Goal: Task Accomplishment & Management: Use online tool/utility

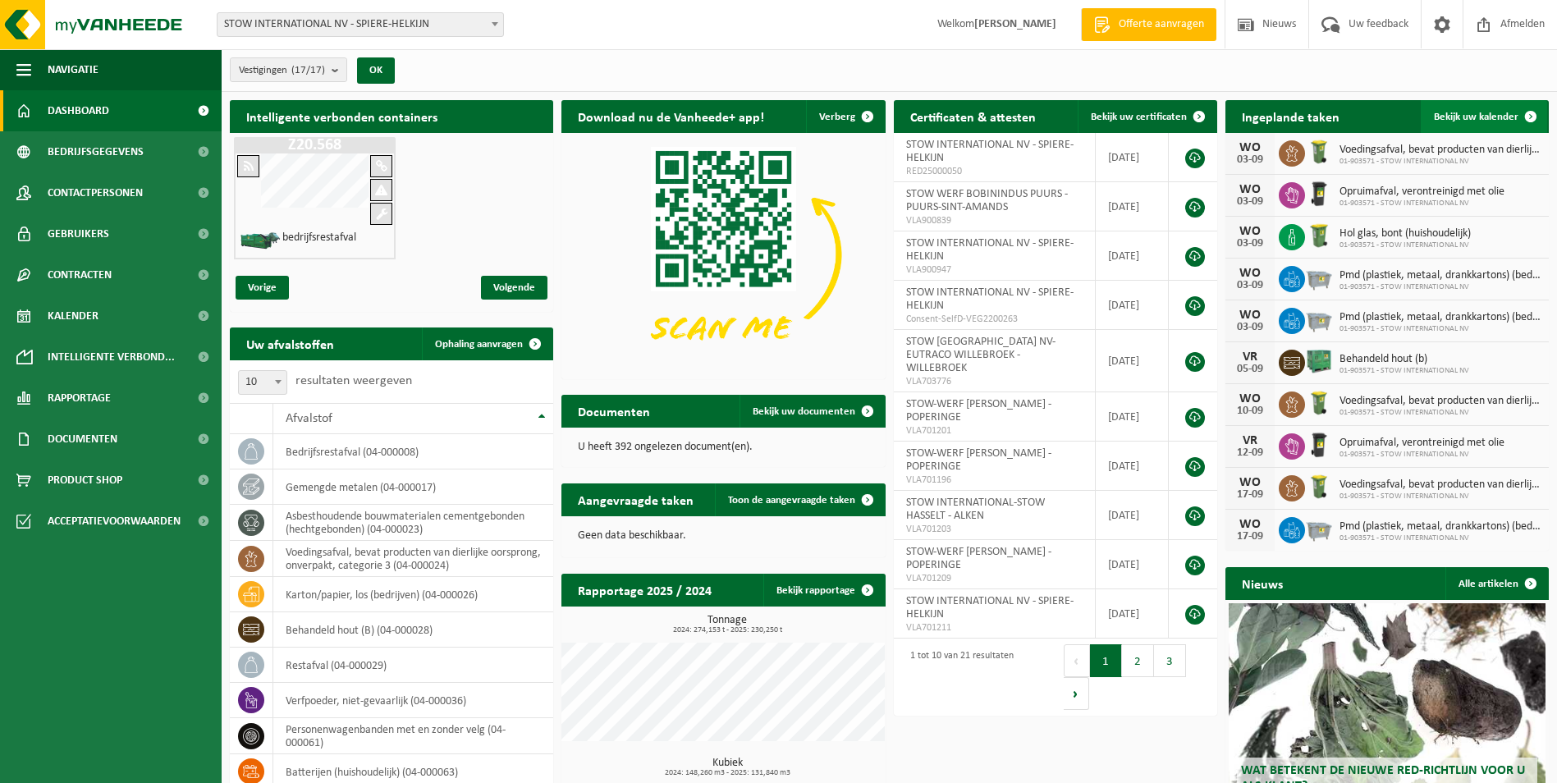
click at [1451, 117] on span "Bekijk uw kalender" at bounding box center [1476, 117] width 85 height 11
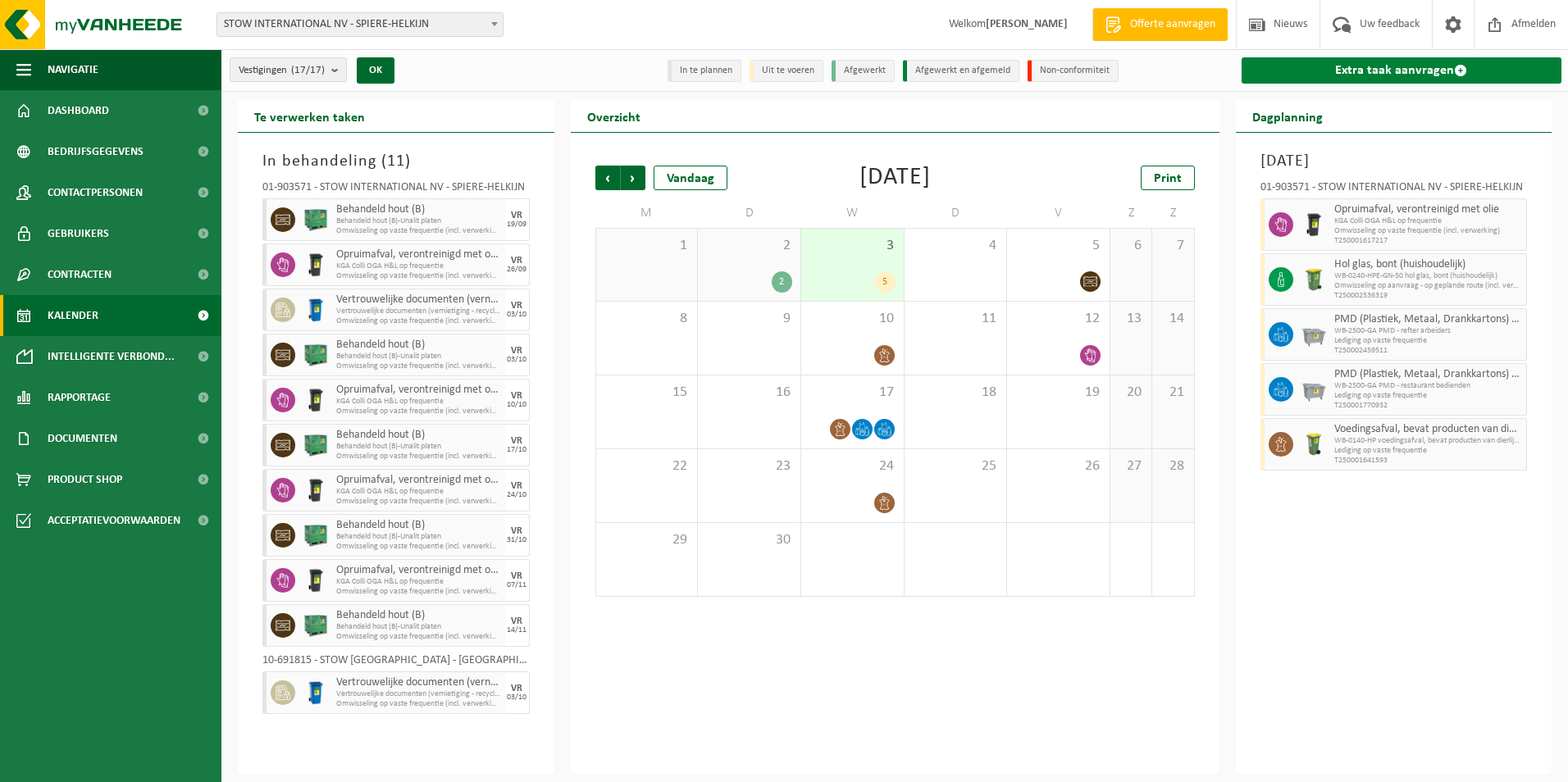
click at [1413, 68] on link "Extra taak aanvragen" at bounding box center [1401, 70] width 321 height 26
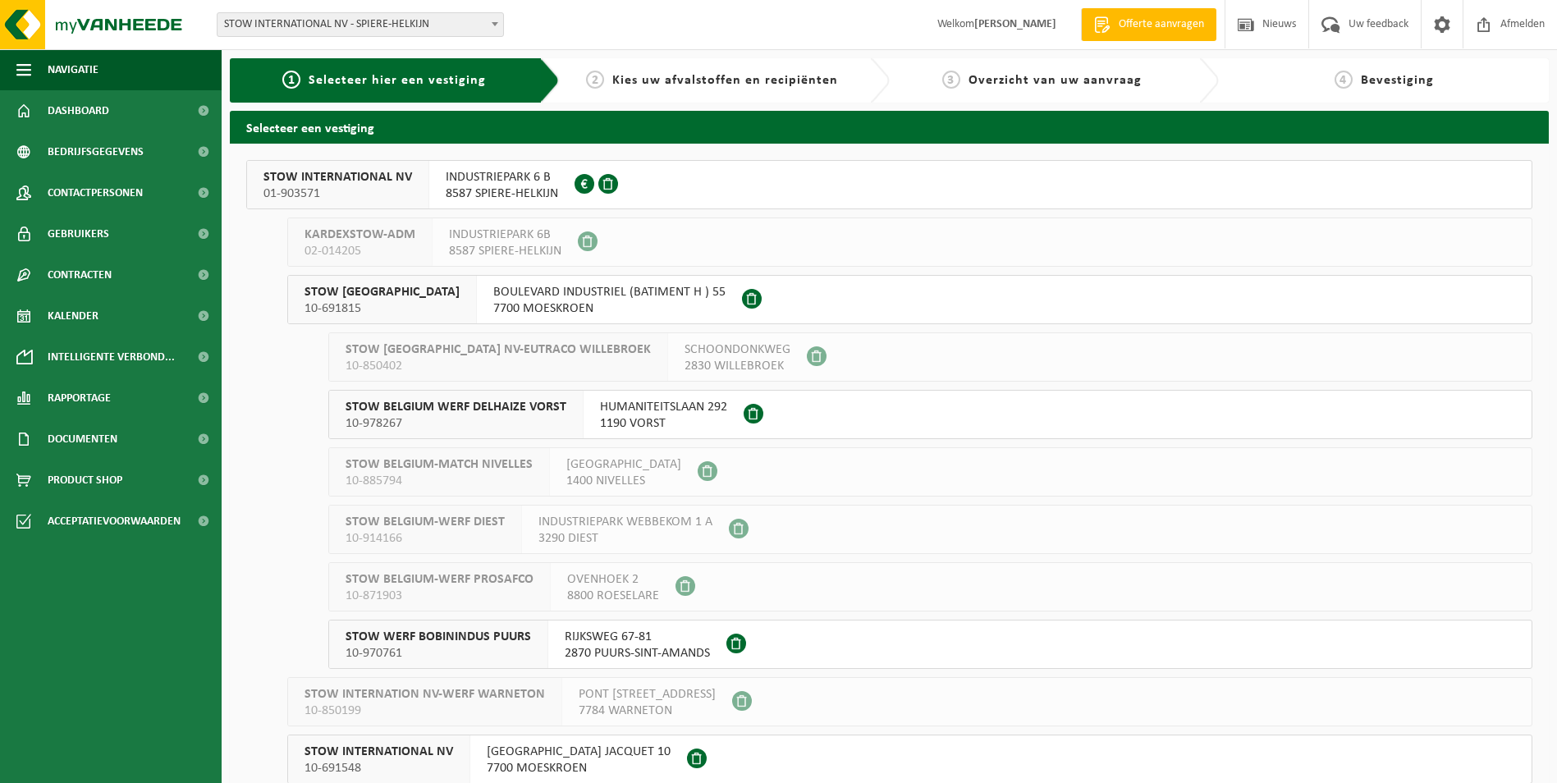
click at [300, 169] on span "STOW INTERNATIONAL NV" at bounding box center [338, 177] width 149 height 16
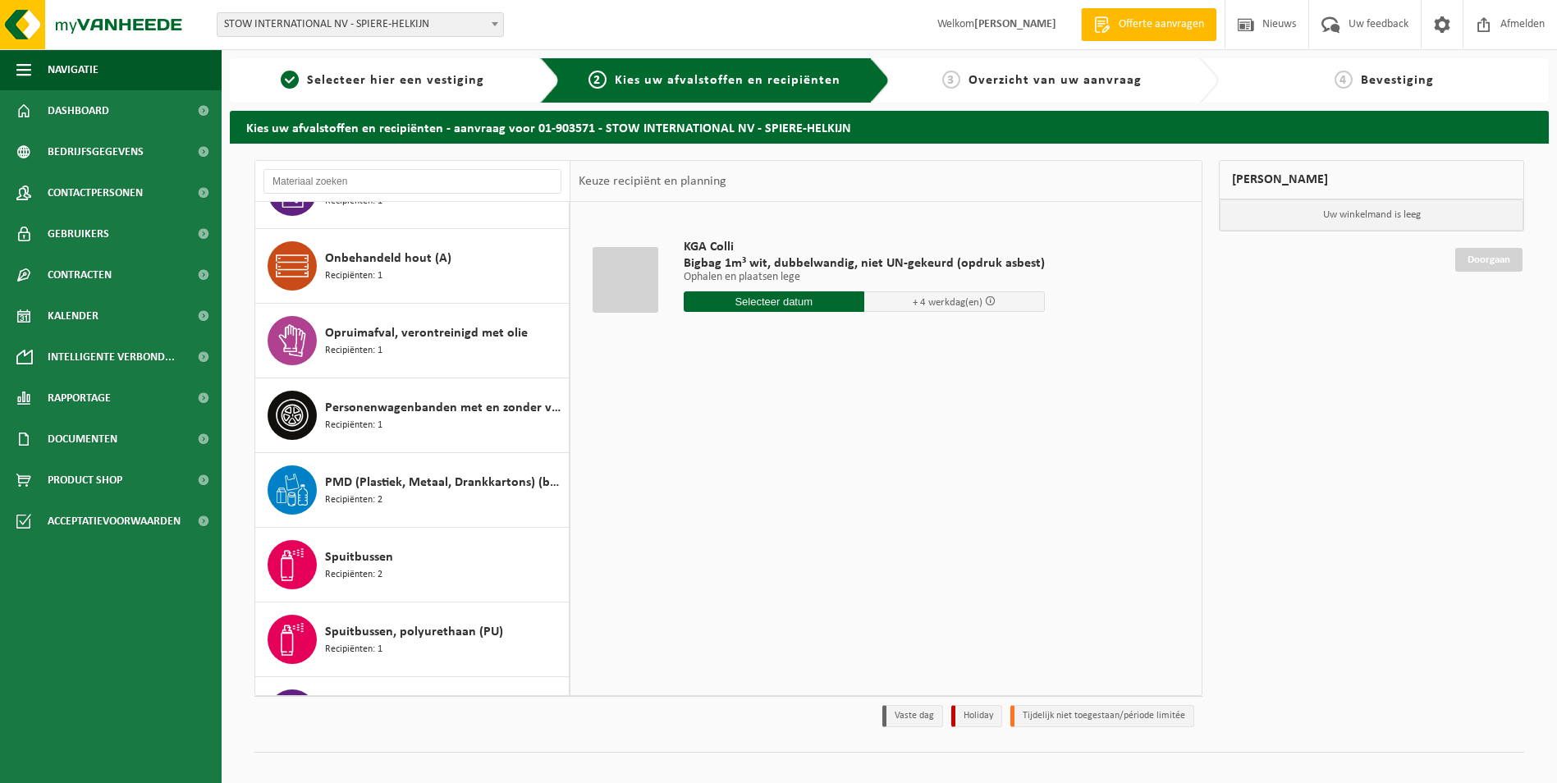
scroll to position [1149, 0]
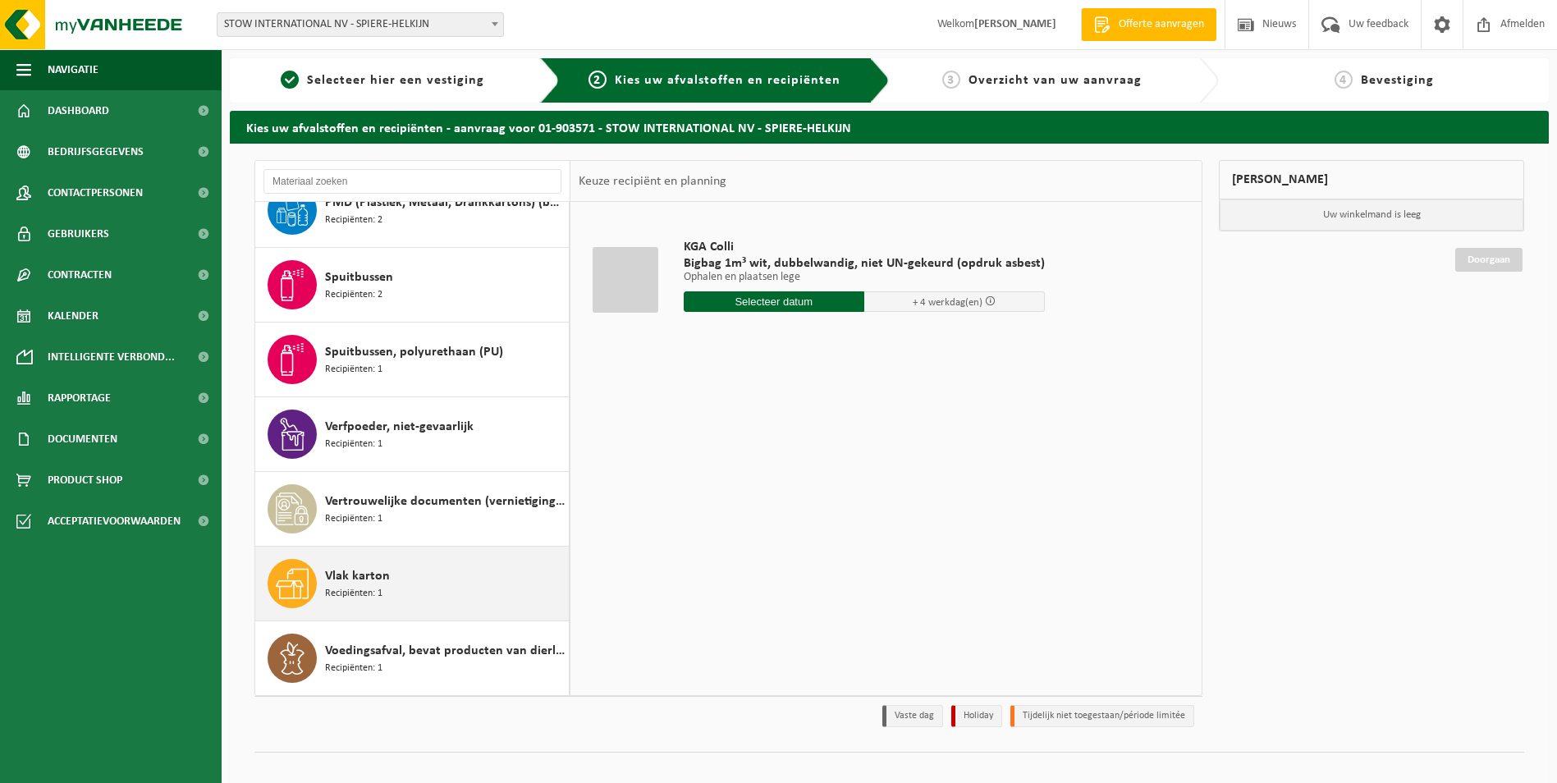
click at [348, 578] on span "Vlak karton" at bounding box center [357, 576] width 65 height 20
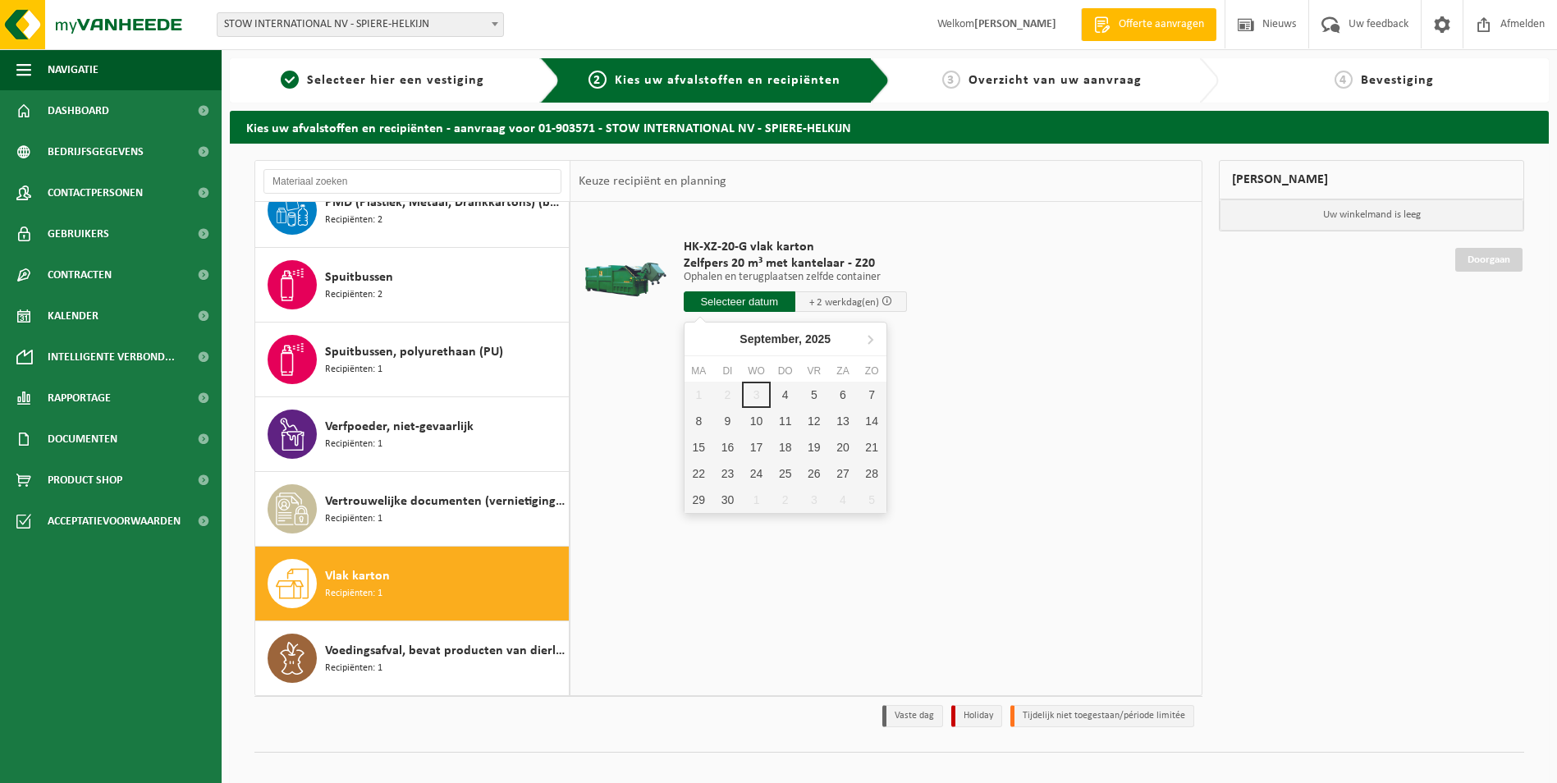
click at [764, 304] on input "text" at bounding box center [740, 301] width 112 height 21
click at [784, 392] on div "4" at bounding box center [785, 395] width 29 height 26
type input "Van 2025-09-04"
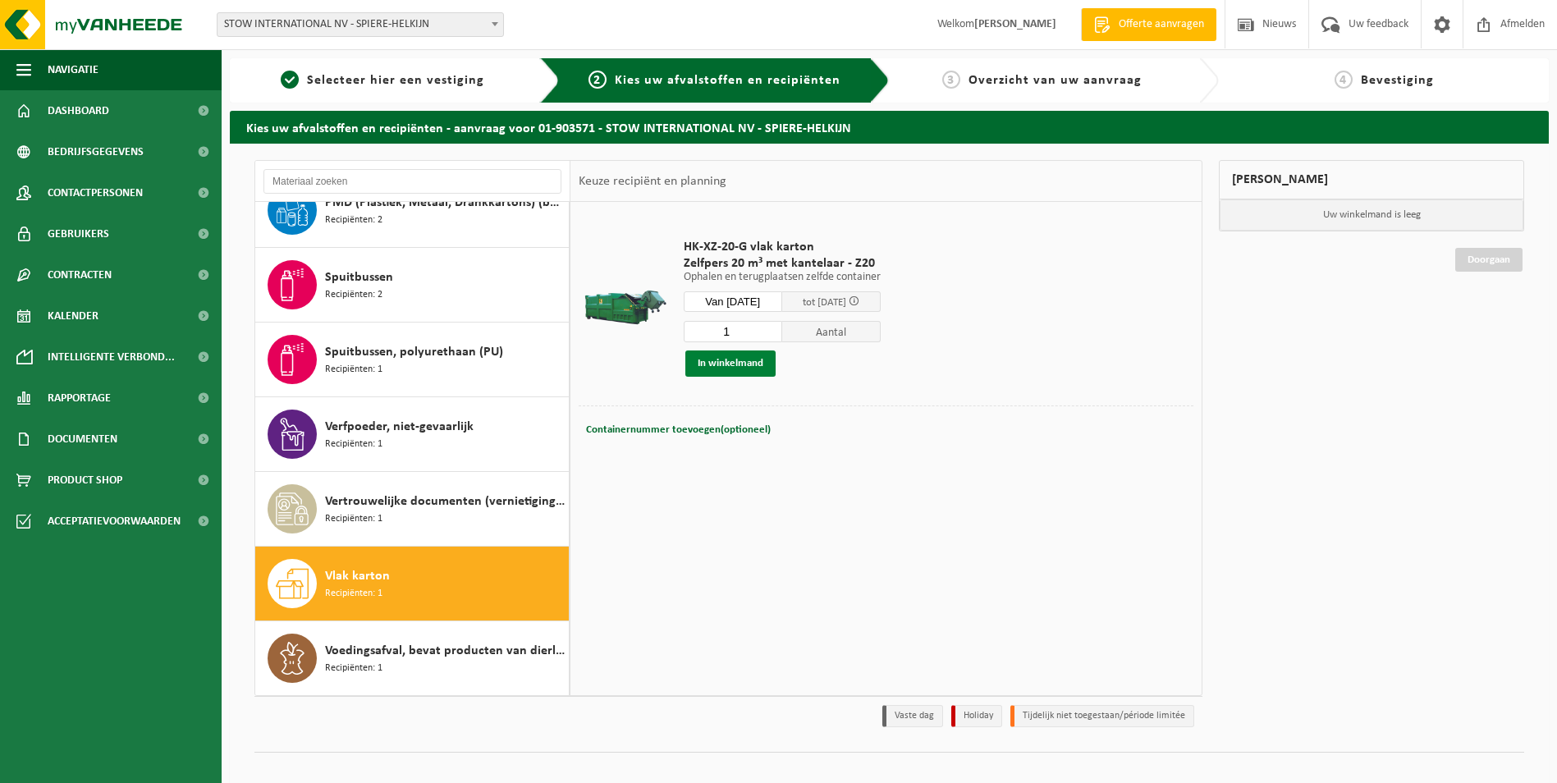
click at [759, 357] on button "In winkelmand" at bounding box center [731, 364] width 90 height 26
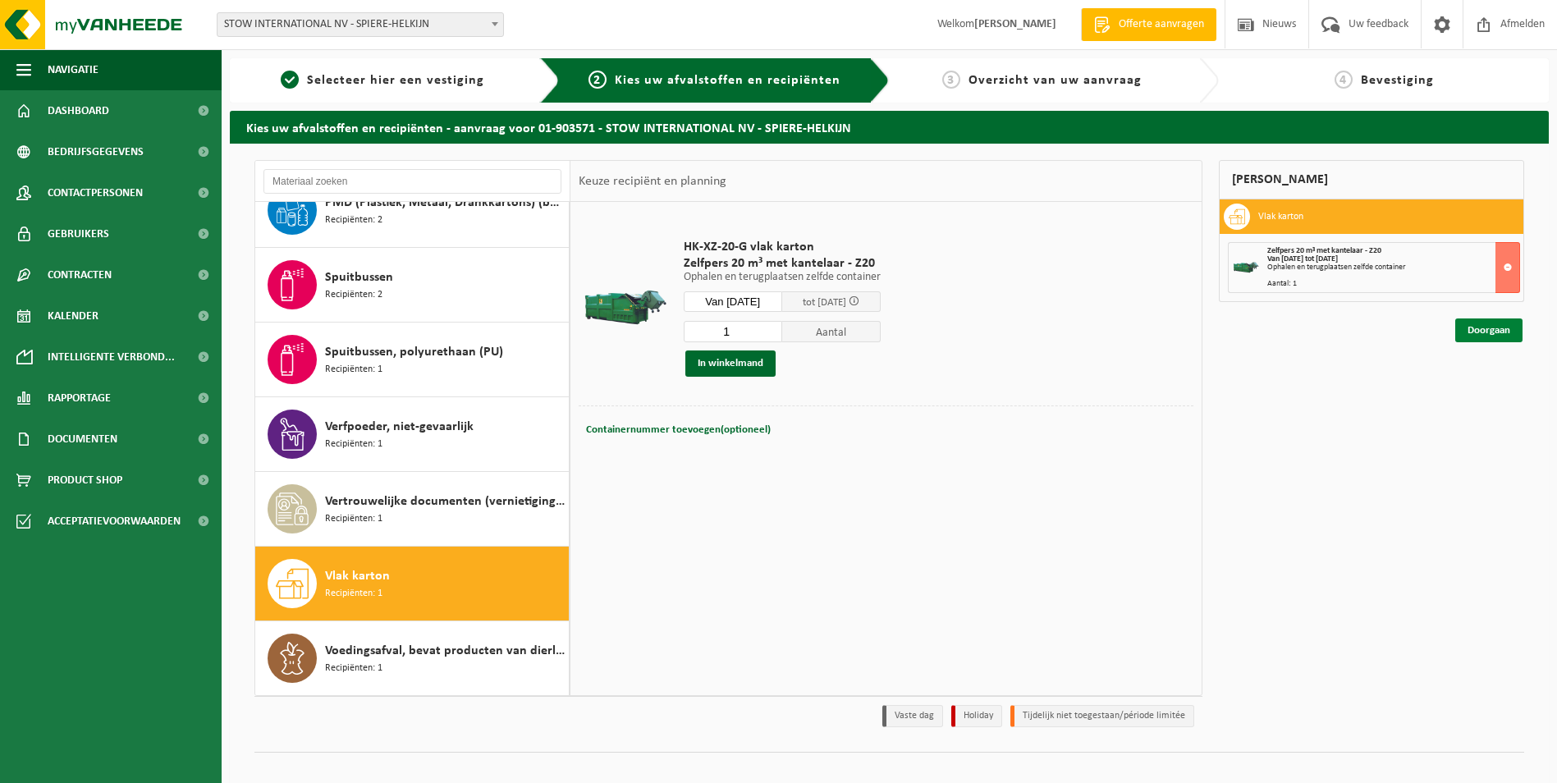
click at [1488, 334] on link "Doorgaan" at bounding box center [1489, 331] width 67 height 24
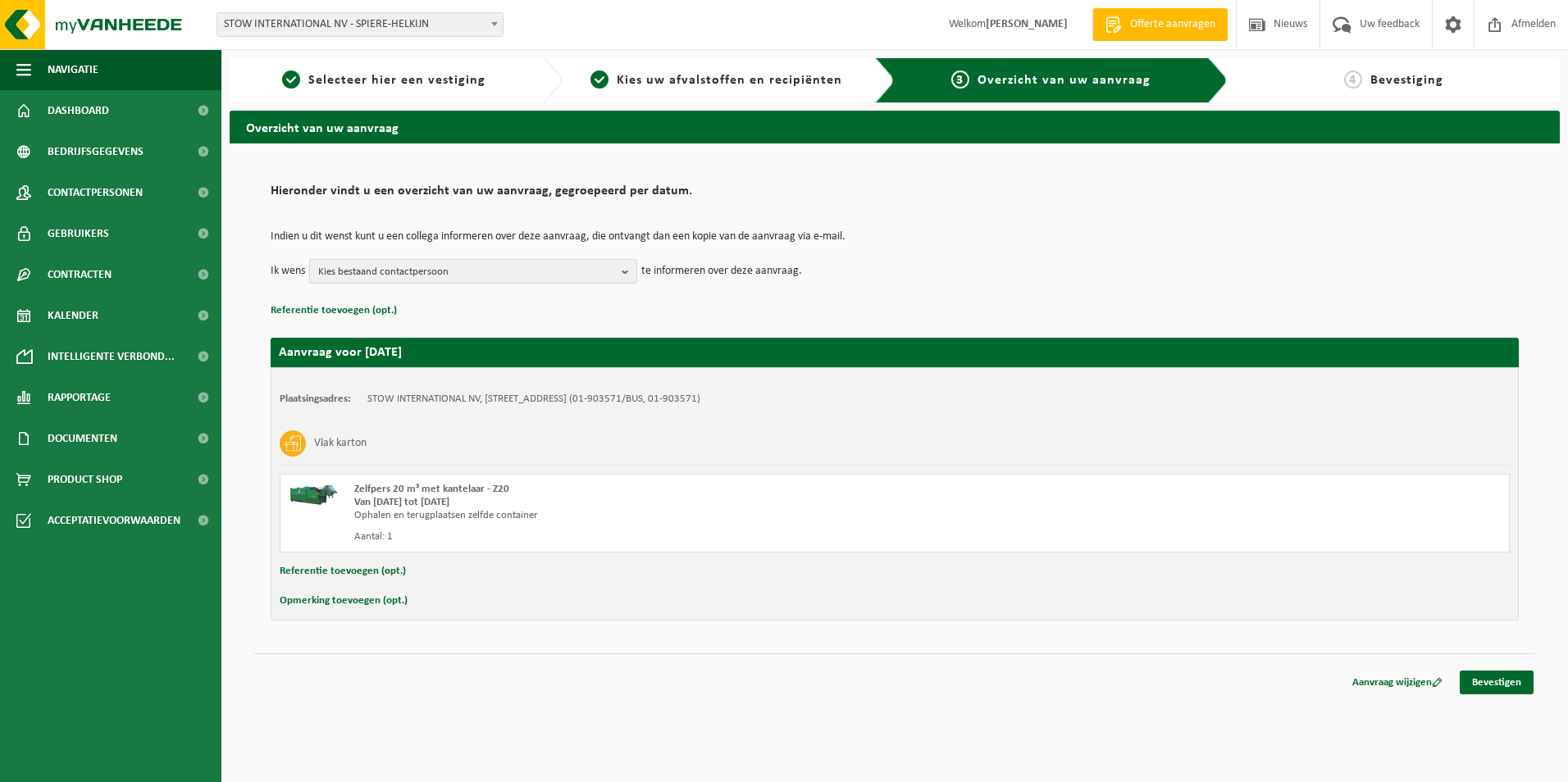
click at [622, 270] on b "button" at bounding box center [628, 271] width 15 height 23
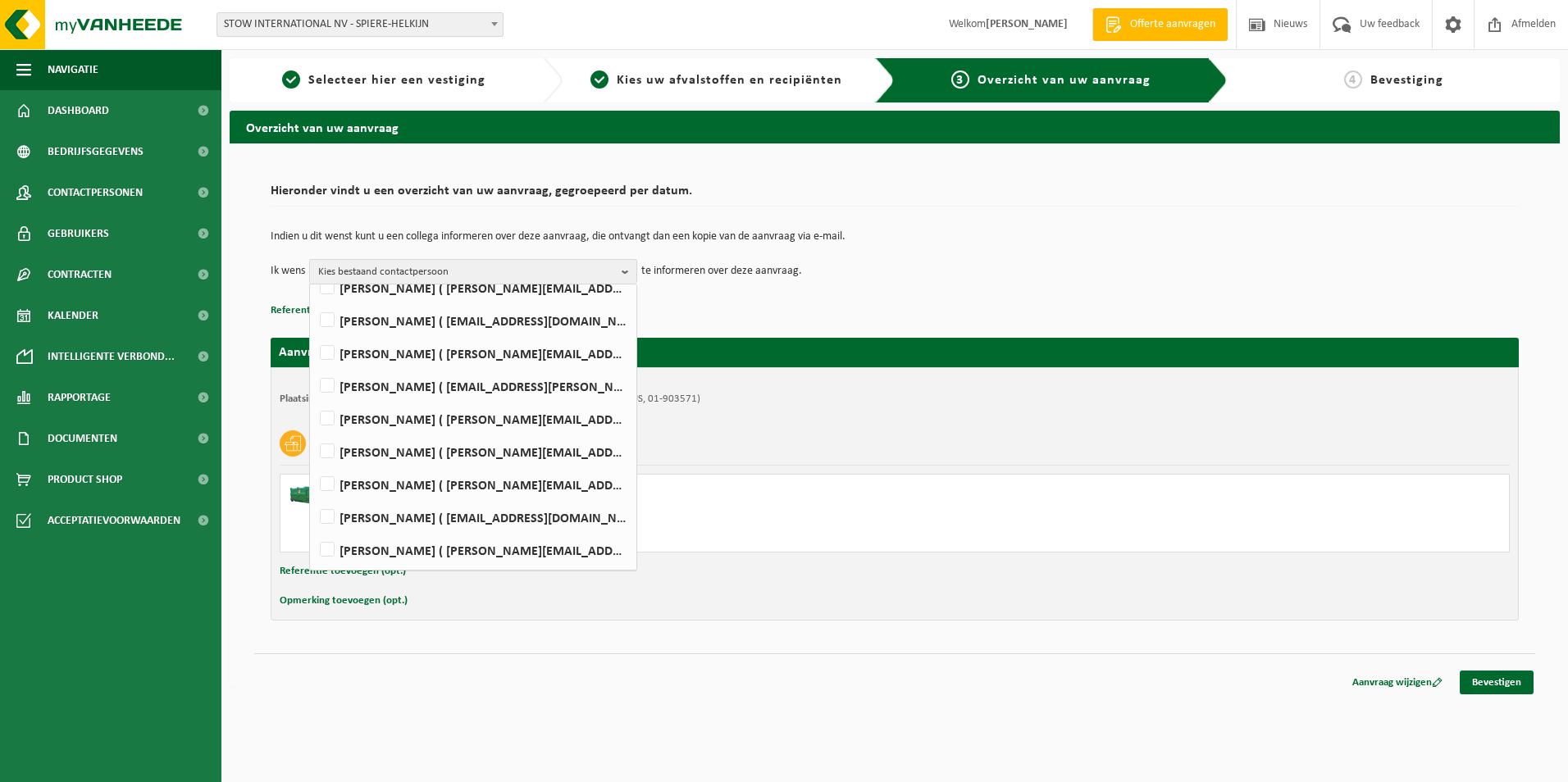
scroll to position [246, 0]
click at [336, 380] on label "Philippe Grabarczyk ( philippe.grabarczyk@stow-group.com )" at bounding box center [472, 379] width 312 height 25
click at [314, 359] on input "Philippe Grabarczyk ( philippe.grabarczyk@stow-group.com )" at bounding box center [314, 358] width 1 height 1
checkbox input "true"
click at [329, 546] on label "Production Plant Supervisors ( plantsupervisors@stow-group.com )" at bounding box center [472, 542] width 312 height 25
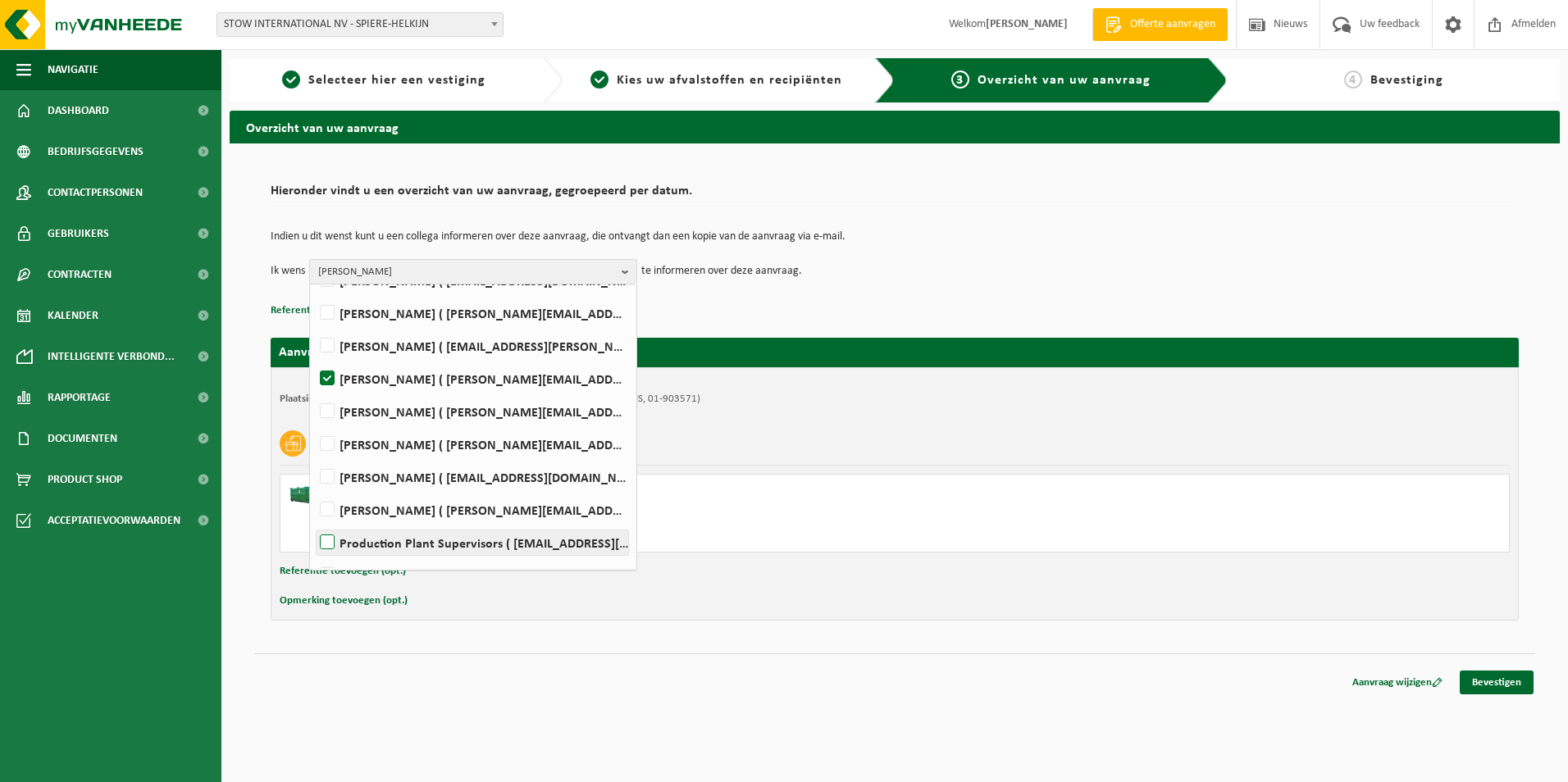
click at [314, 522] on input "Production Plant Supervisors ( plantsupervisors@stow-group.com )" at bounding box center [314, 521] width 1 height 1
checkbox input "true"
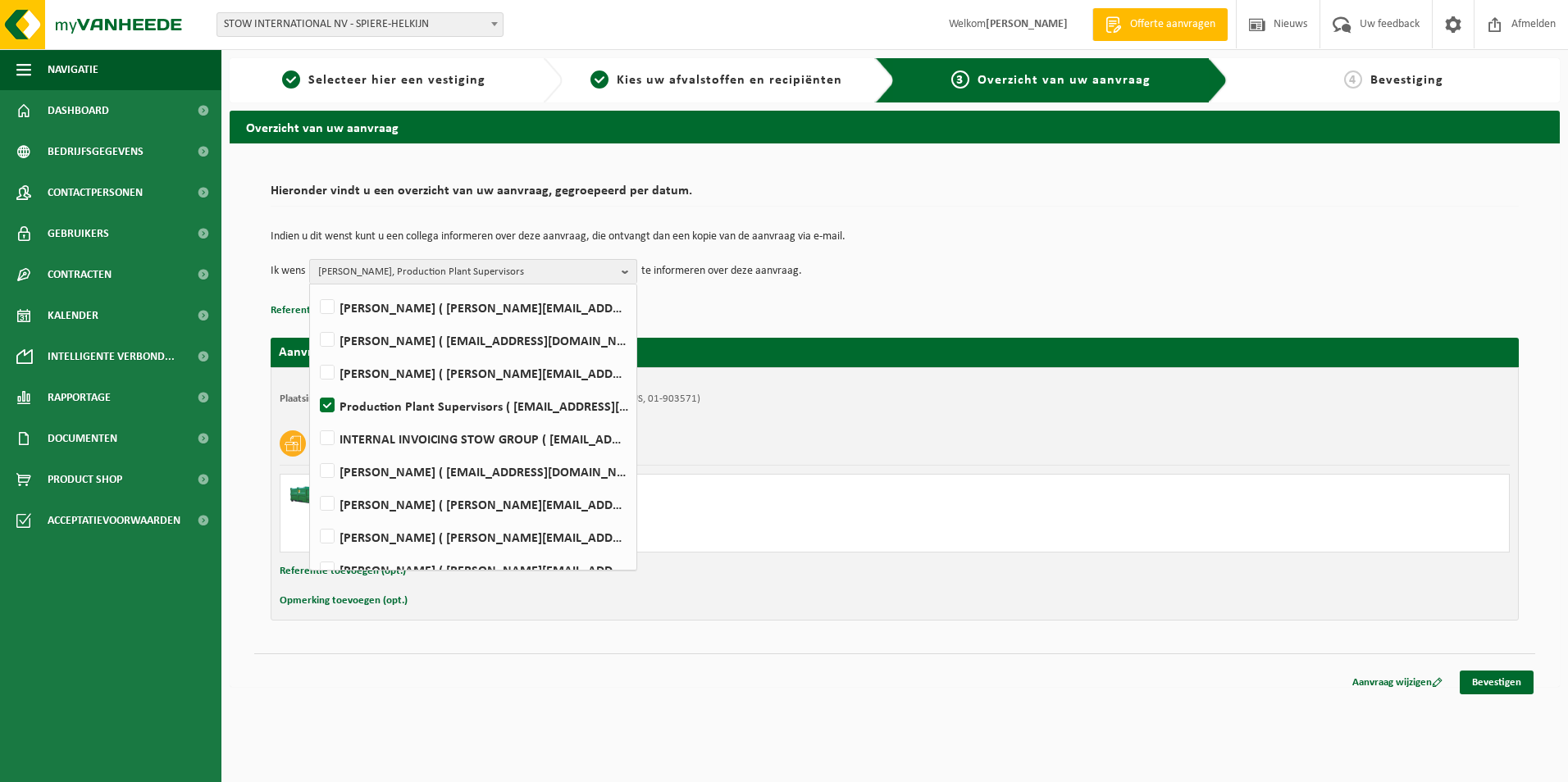
scroll to position [402, 0]
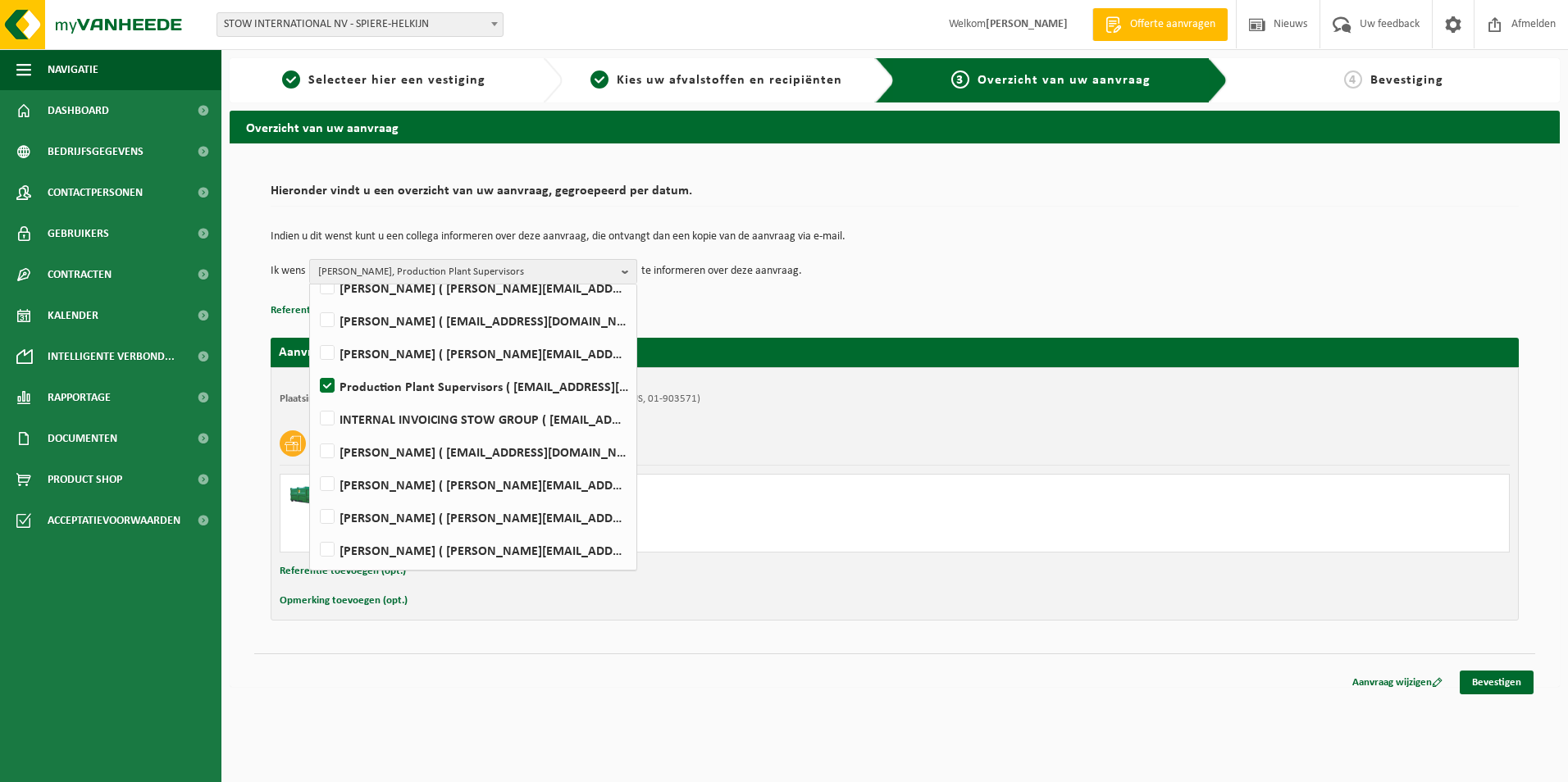
click at [1175, 267] on td "Ik wens Philippe Grabarczyk, Production Plant Supervisors Alles selecteren Alle…" at bounding box center [895, 271] width 1248 height 25
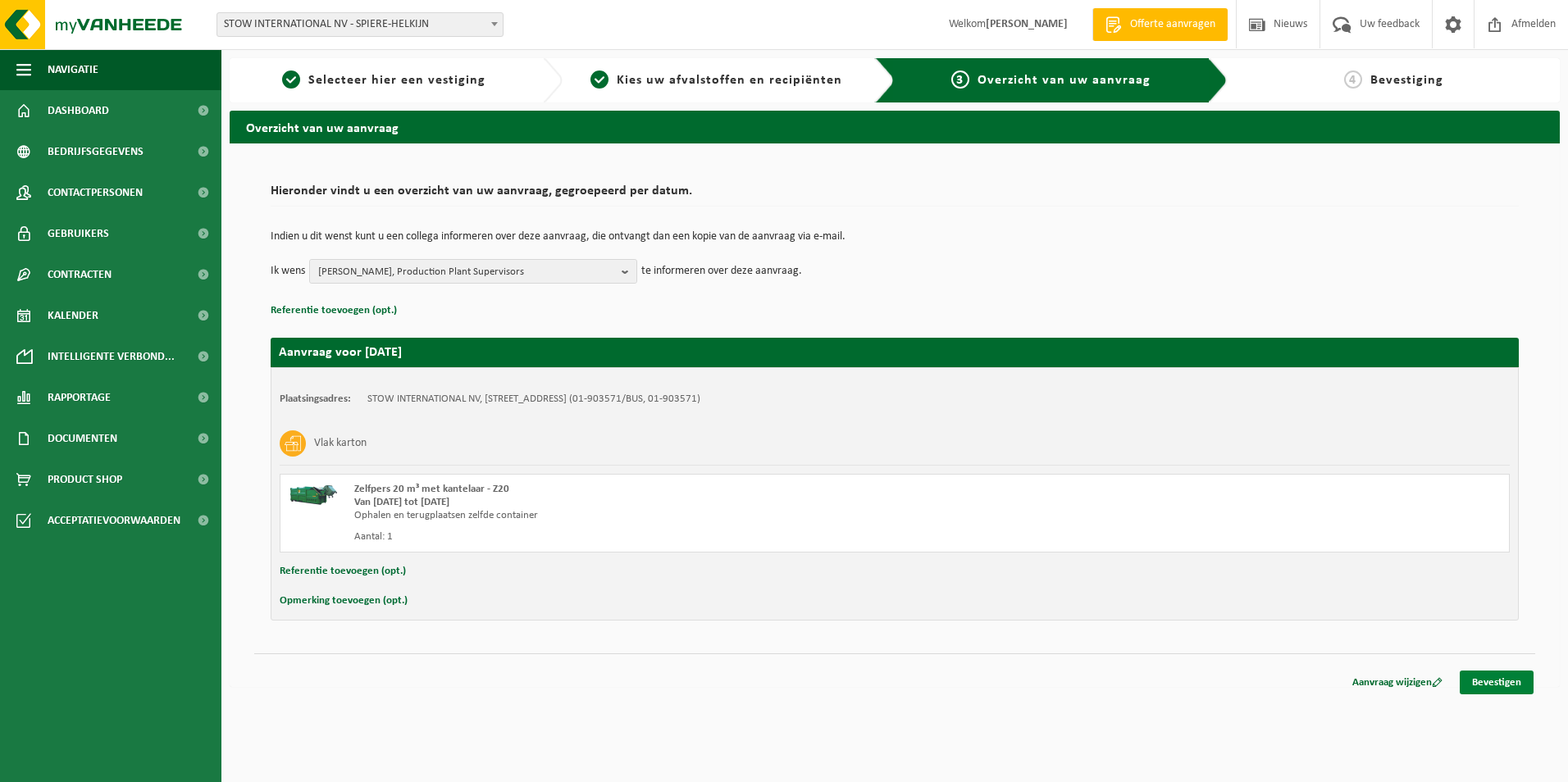
click at [1506, 684] on link "Bevestigen" at bounding box center [1496, 683] width 74 height 24
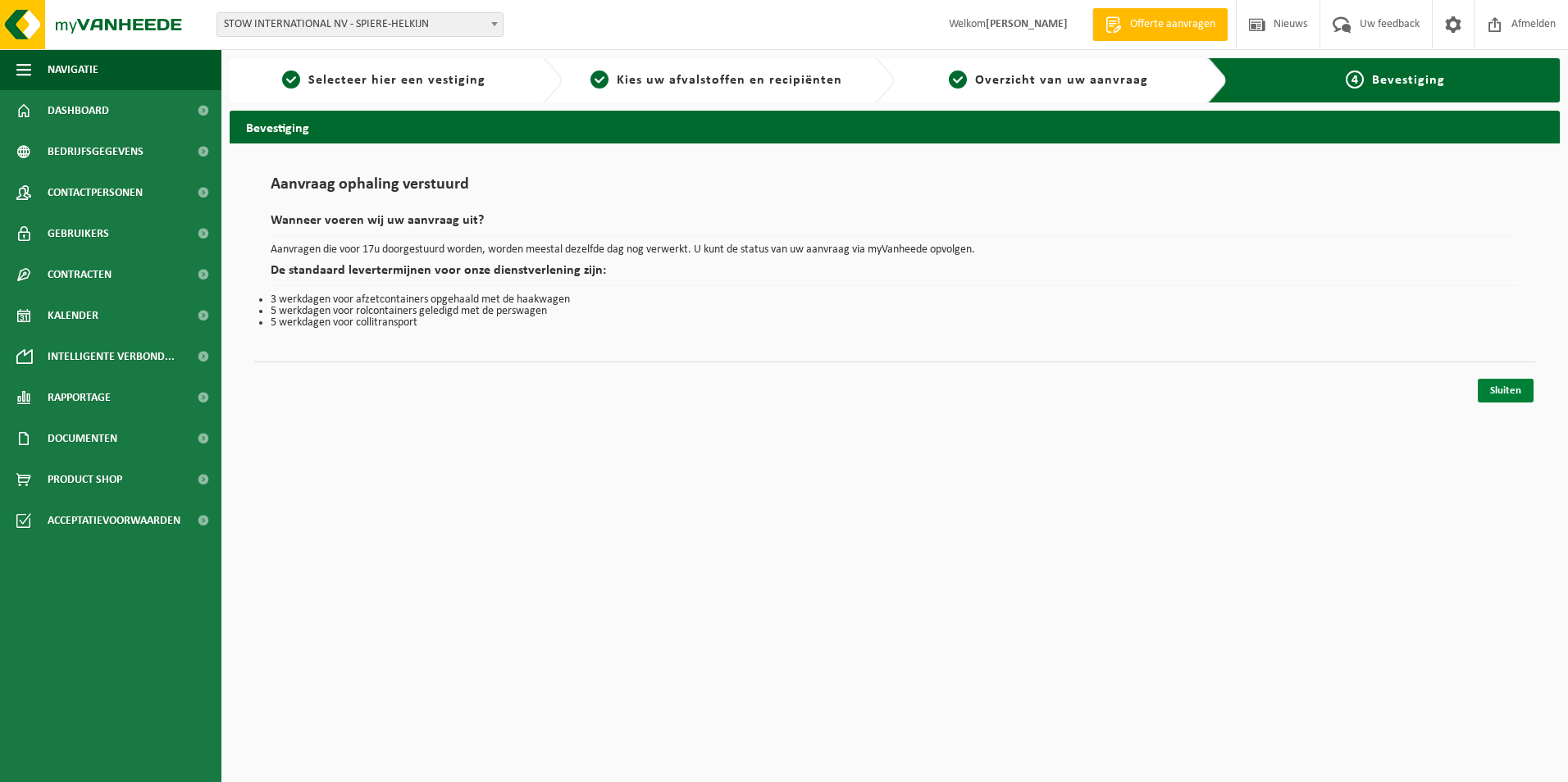
click at [1518, 383] on link "Sluiten" at bounding box center [1505, 391] width 56 height 24
